Goal: Task Accomplishment & Management: Use online tool/utility

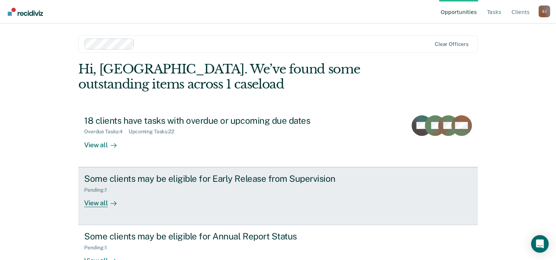
click at [264, 178] on div "Some clients may be eligible for Early Release from Supervision" at bounding box center [213, 178] width 258 height 11
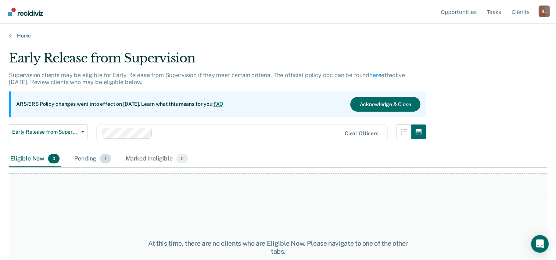
click at [87, 160] on div "Pending 1" at bounding box center [92, 159] width 39 height 16
